Goal: Task Accomplishment & Management: Use online tool/utility

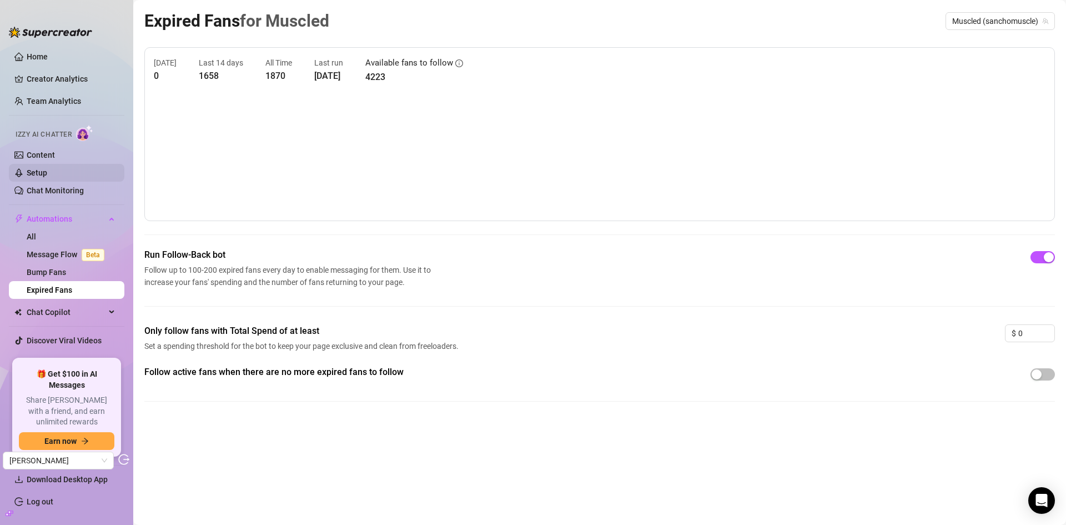
click at [46, 168] on link "Setup" at bounding box center [37, 172] width 21 height 9
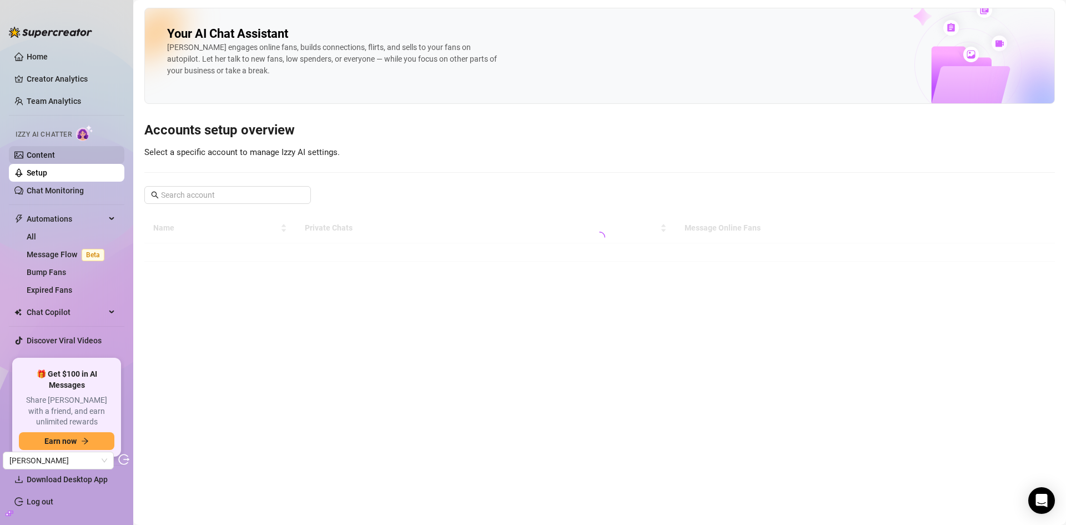
click at [52, 153] on link "Content" at bounding box center [41, 154] width 28 height 9
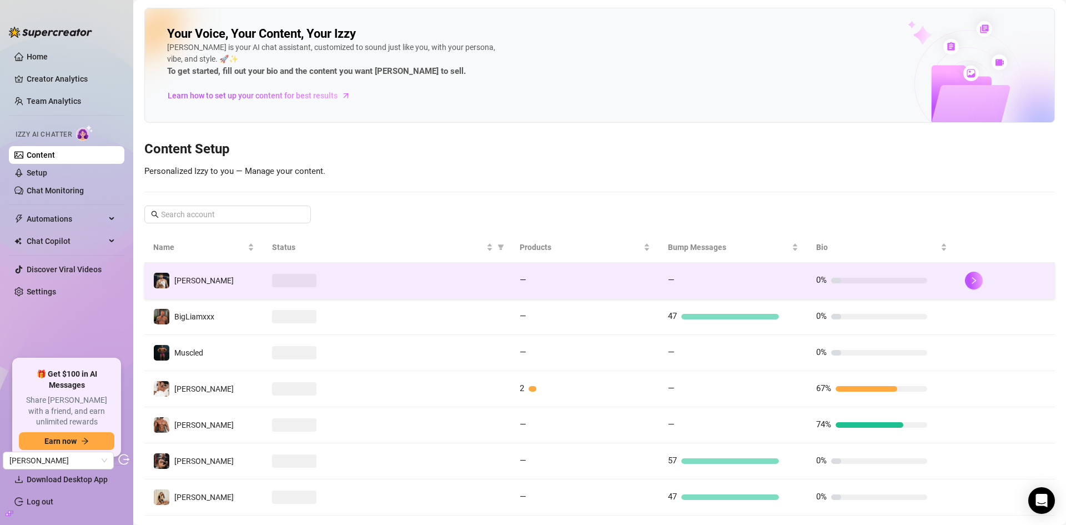
click at [378, 280] on div at bounding box center [387, 280] width 230 height 13
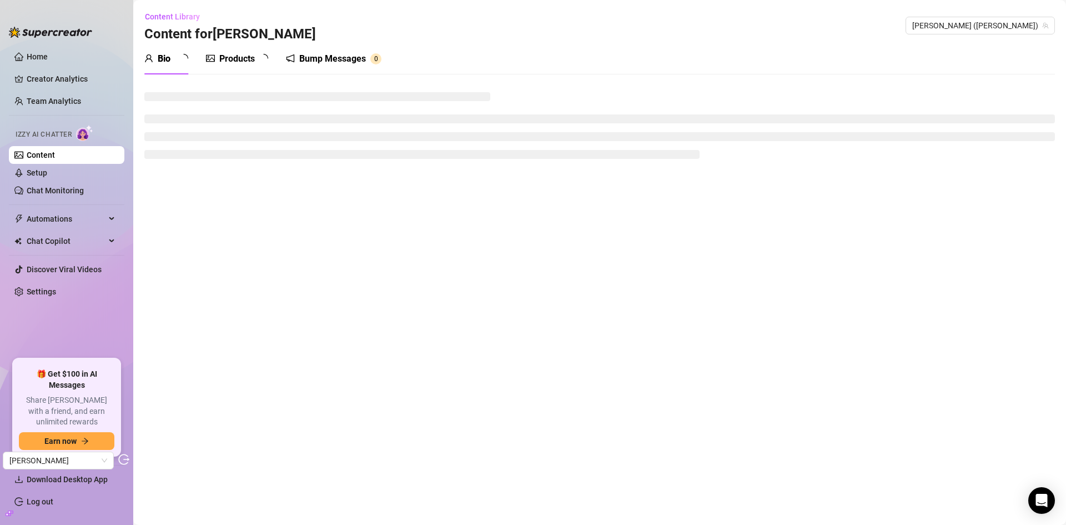
click at [332, 52] on div "Bump Messages" at bounding box center [332, 58] width 67 height 13
